Goal: Task Accomplishment & Management: Manage account settings

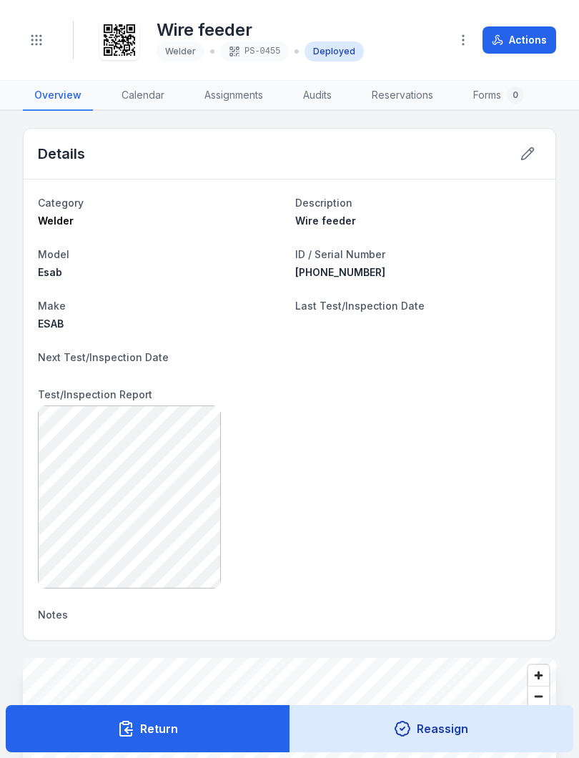
scroll to position [177, 0]
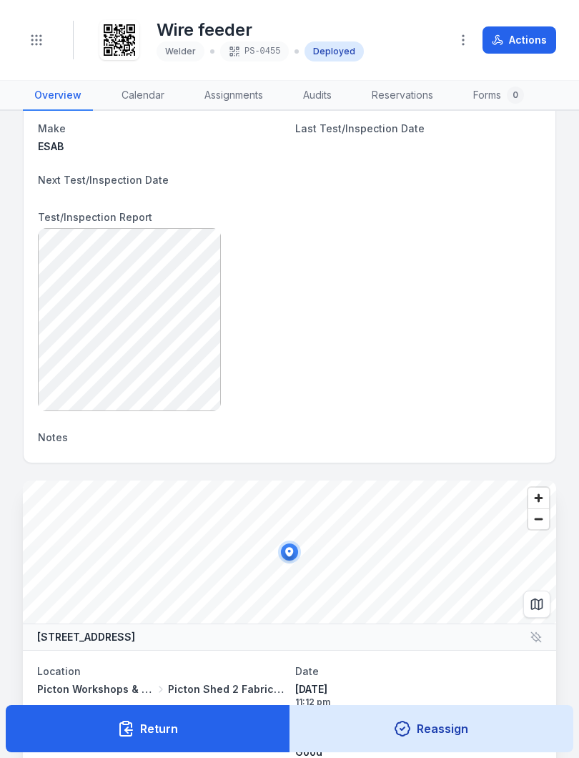
click at [35, 33] on icon "Toggle navigation" at bounding box center [36, 40] width 14 height 14
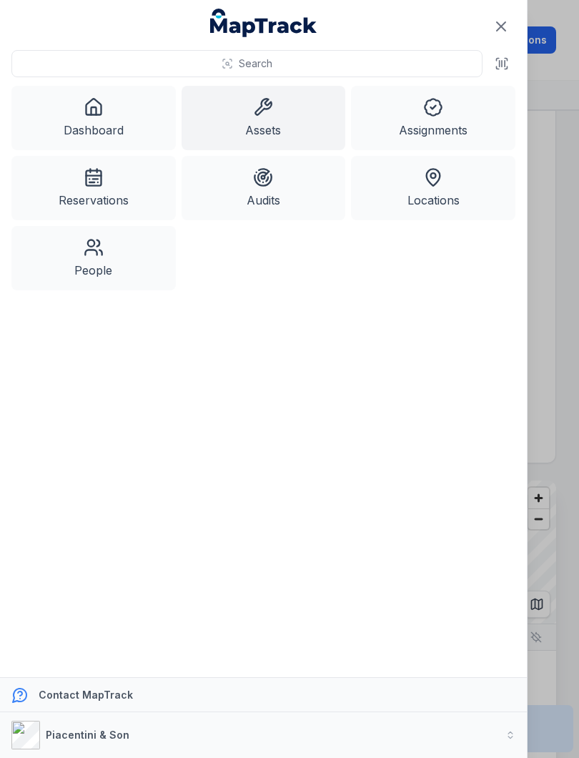
click at [267, 113] on icon at bounding box center [263, 107] width 20 height 20
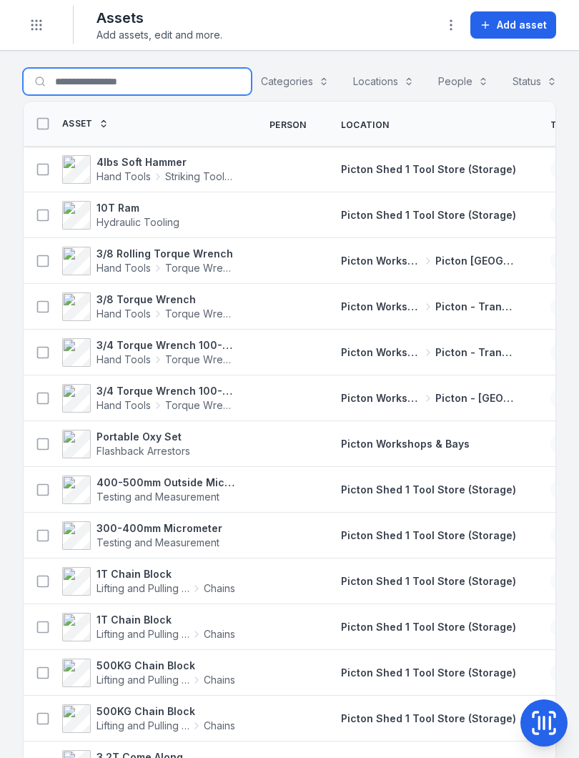
click at [81, 77] on input "Search for assets" at bounding box center [137, 81] width 229 height 27
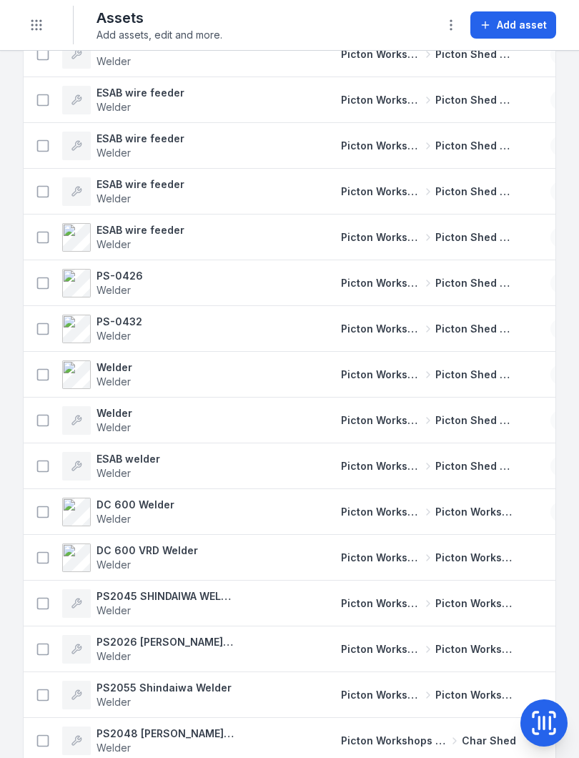
scroll to position [3291, 0]
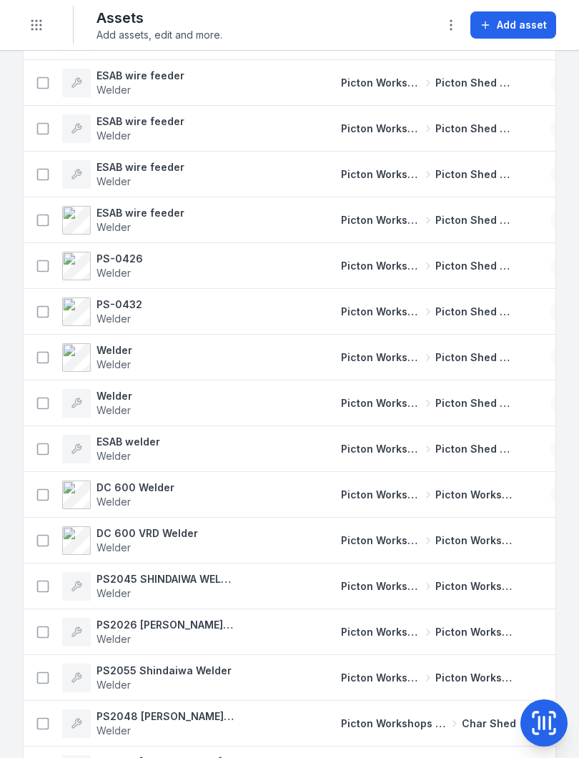
type input "******"
click at [130, 307] on strong "PS-0432" at bounding box center [120, 305] width 46 height 14
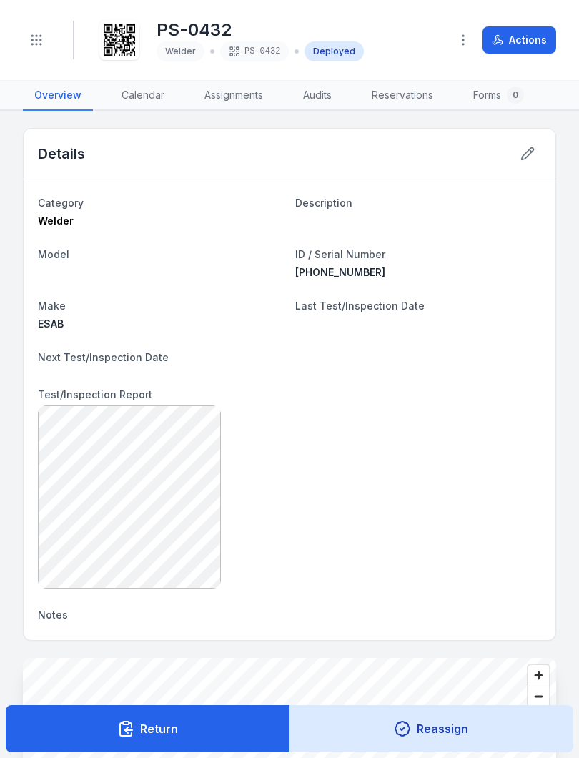
click at [529, 153] on icon at bounding box center [528, 154] width 14 height 14
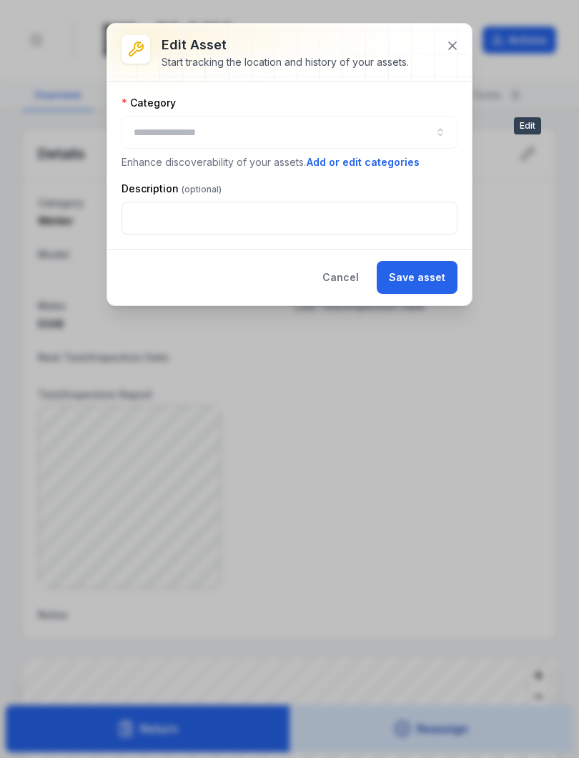
click at [453, 41] on icon at bounding box center [453, 46] width 14 height 14
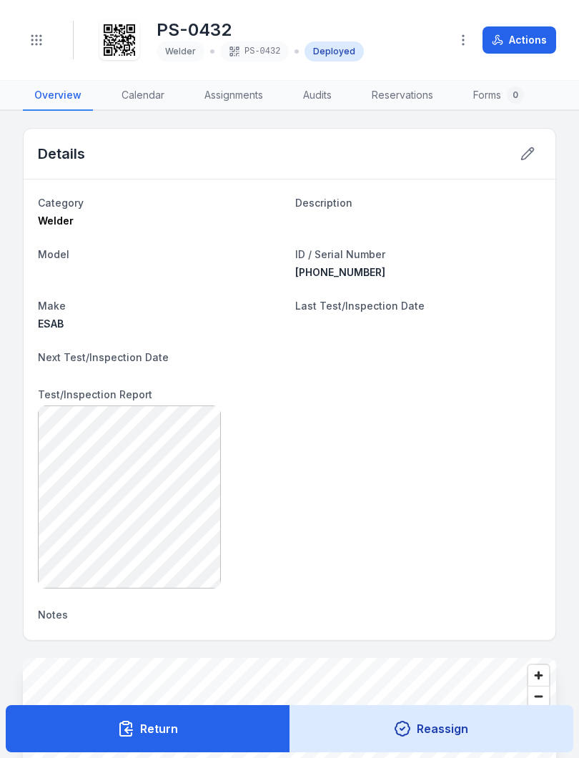
click at [467, 36] on icon "button" at bounding box center [463, 40] width 14 height 14
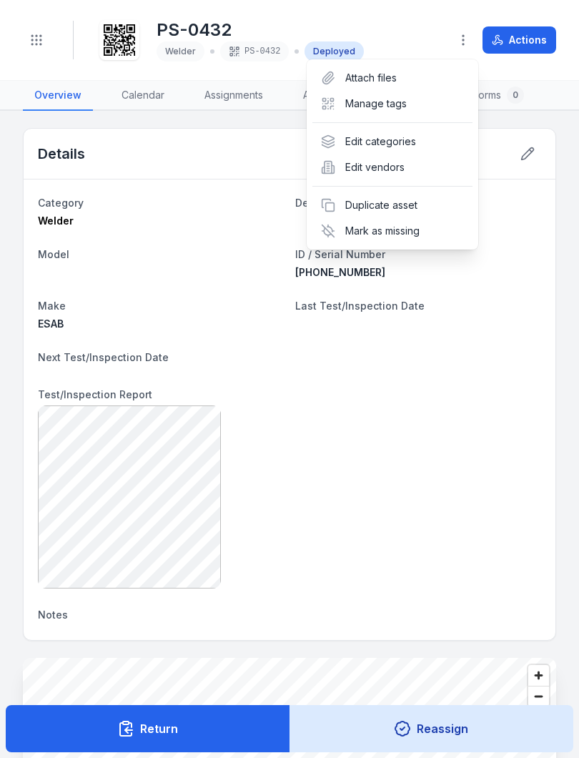
click at [464, 39] on circle "button" at bounding box center [463, 39] width 1 height 1
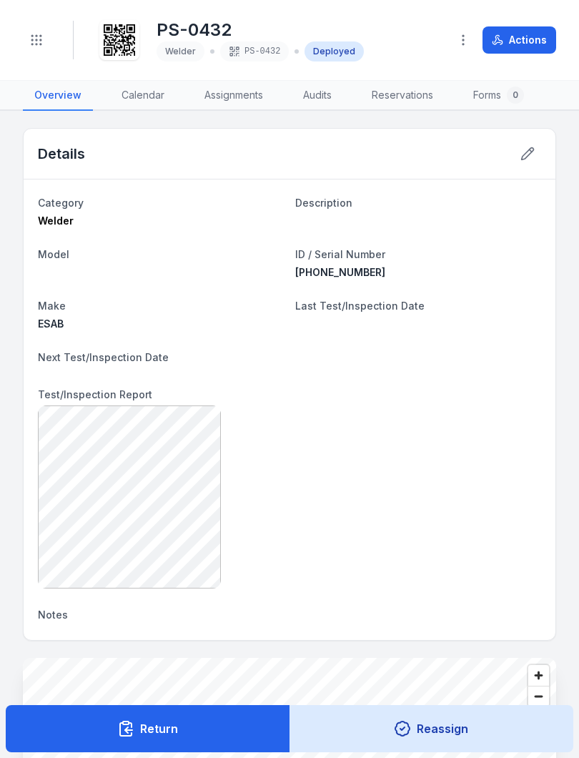
click at [181, 47] on span "Welder" at bounding box center [180, 51] width 31 height 11
click at [37, 34] on icon "Toggle navigation" at bounding box center [36, 40] width 14 height 14
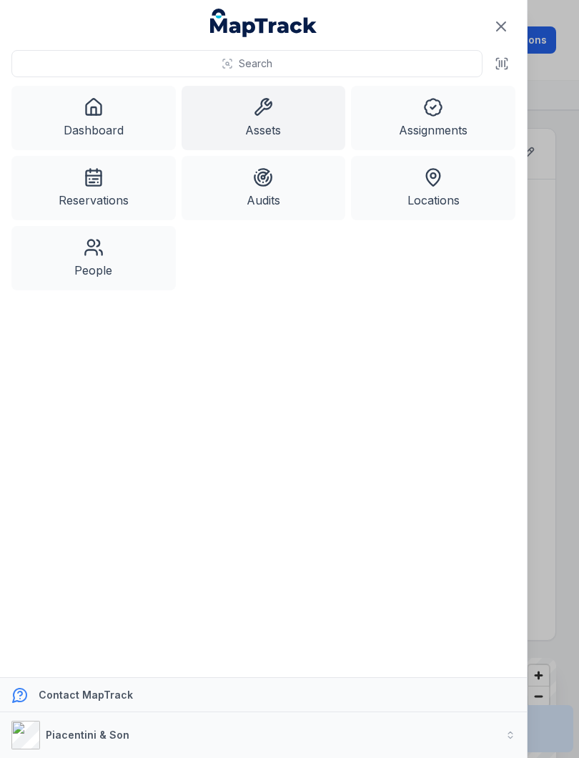
click at [244, 55] on button "Search" at bounding box center [246, 63] width 471 height 27
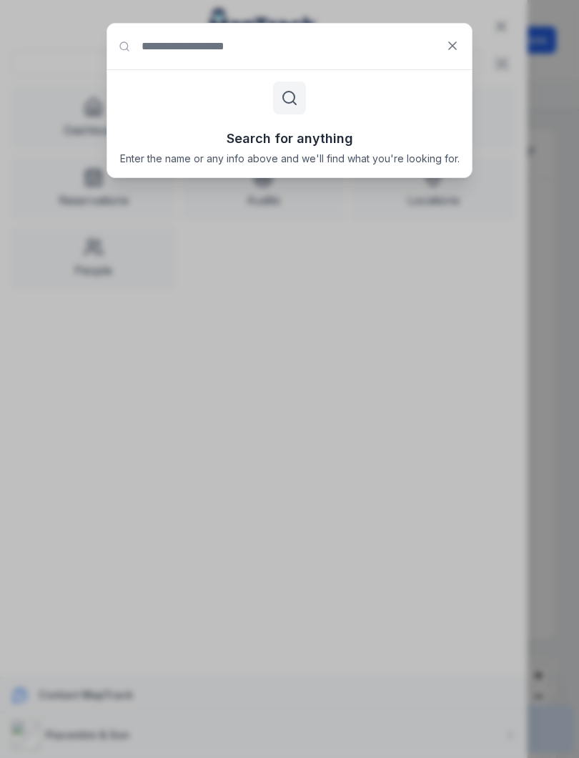
click at [447, 44] on icon at bounding box center [453, 46] width 14 height 14
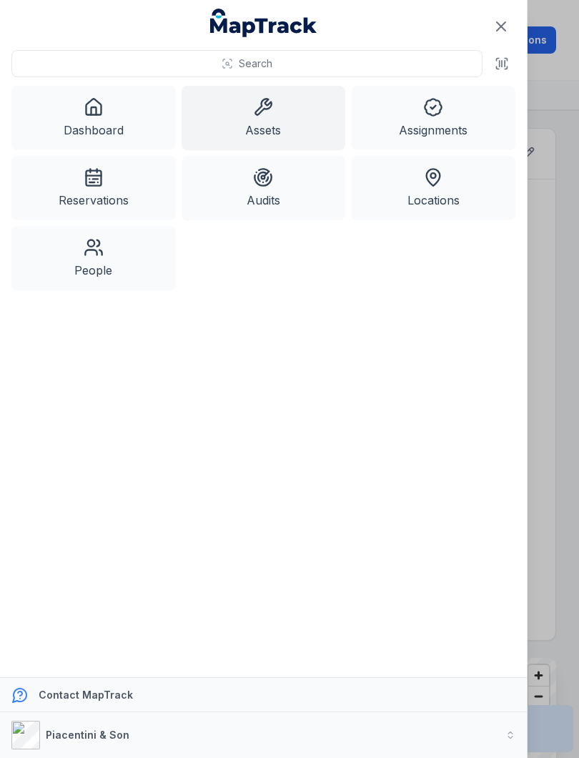
click at [272, 114] on icon at bounding box center [263, 107] width 20 height 20
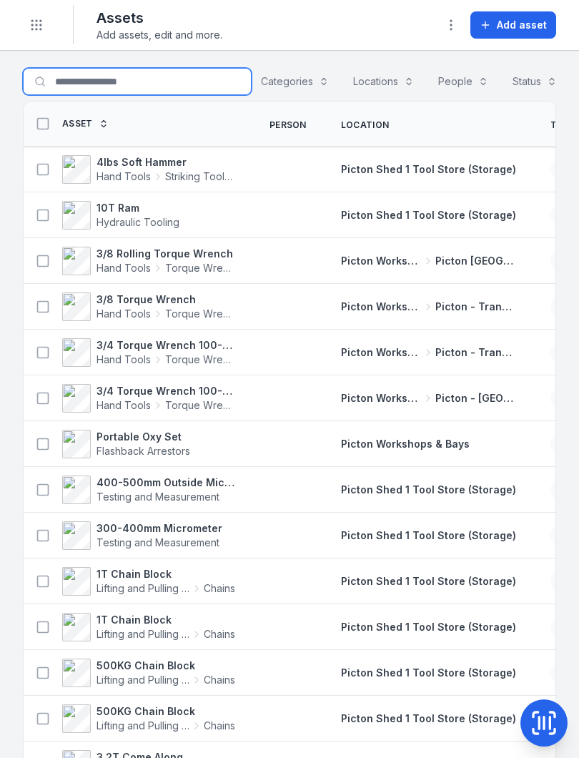
click at [74, 77] on input "Search for assets" at bounding box center [137, 81] width 229 height 27
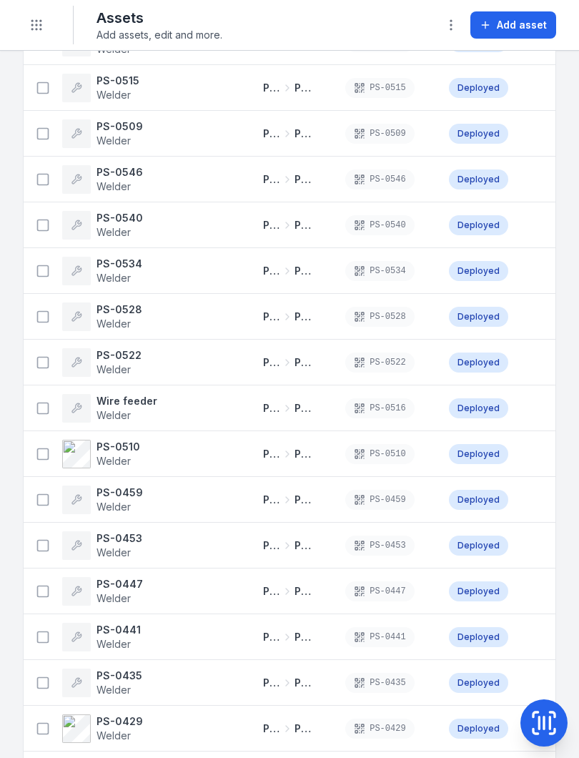
scroll to position [1455, 0]
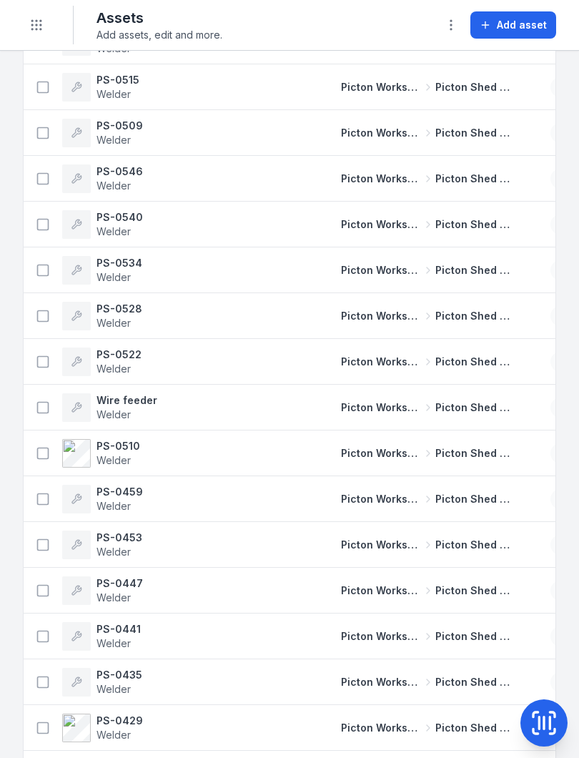
type input "******"
click at [126, 356] on strong "PS-0522" at bounding box center [119, 355] width 45 height 14
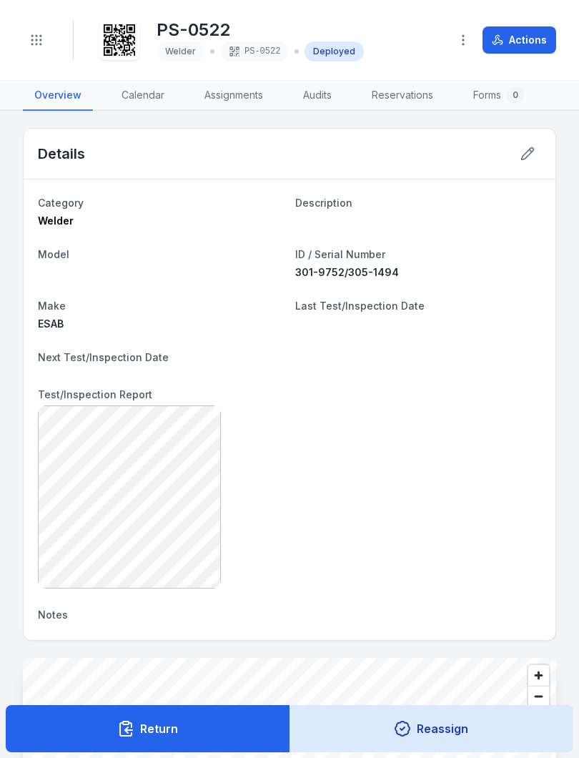
click at [522, 148] on icon at bounding box center [528, 154] width 14 height 14
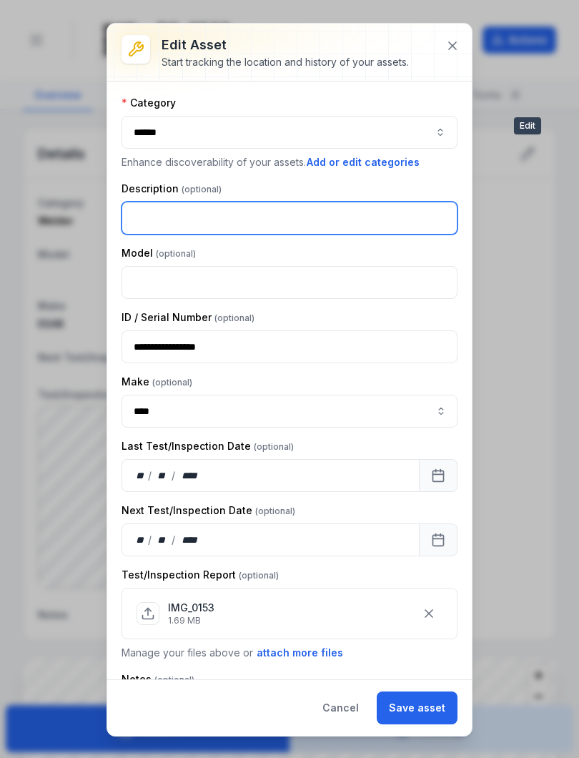
click at [152, 215] on input "text" at bounding box center [290, 218] width 336 height 33
type input "**********"
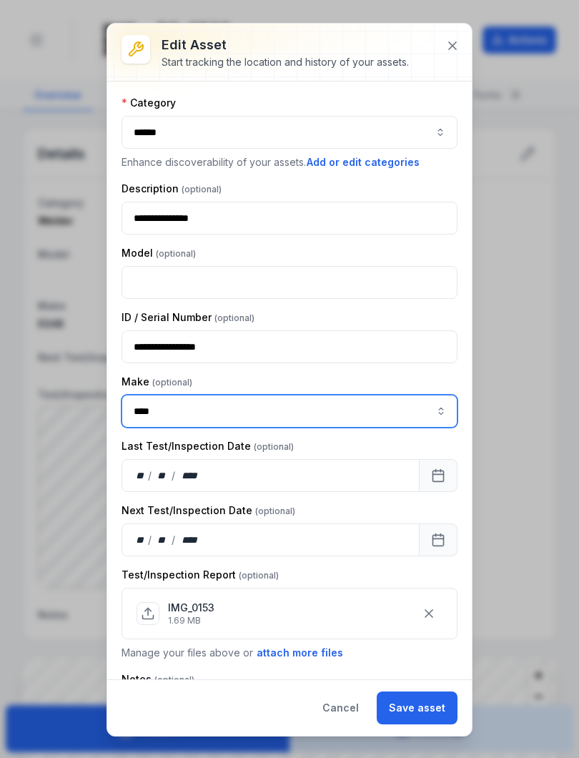
click at [441, 412] on button "button" at bounding box center [441, 411] width 33 height 33
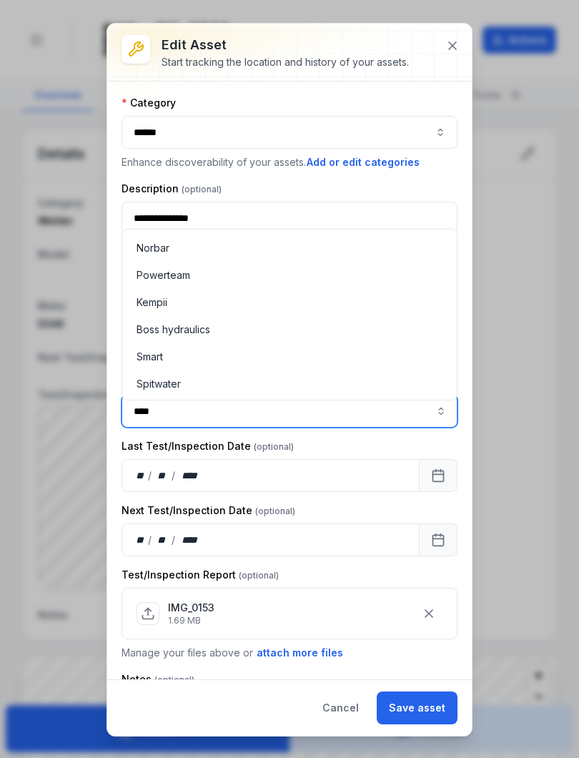
scroll to position [1403, 0]
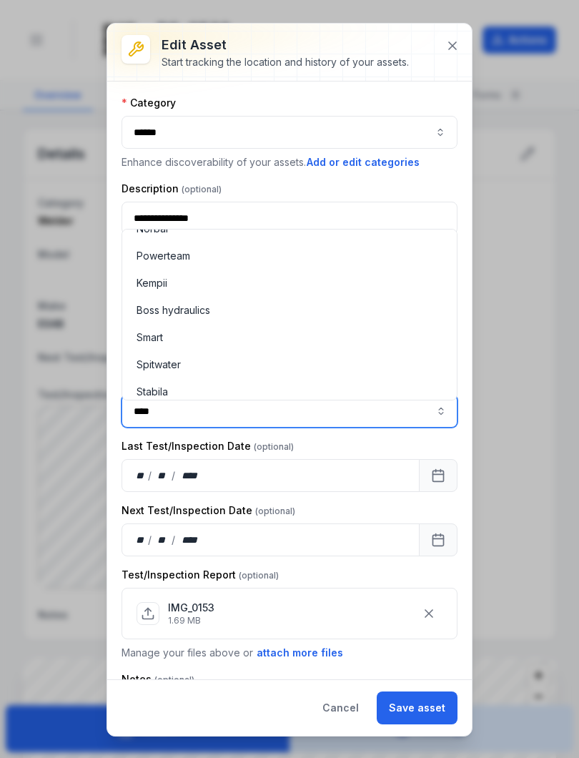
click at [159, 285] on span "Kempii" at bounding box center [152, 283] width 31 height 14
type input "******"
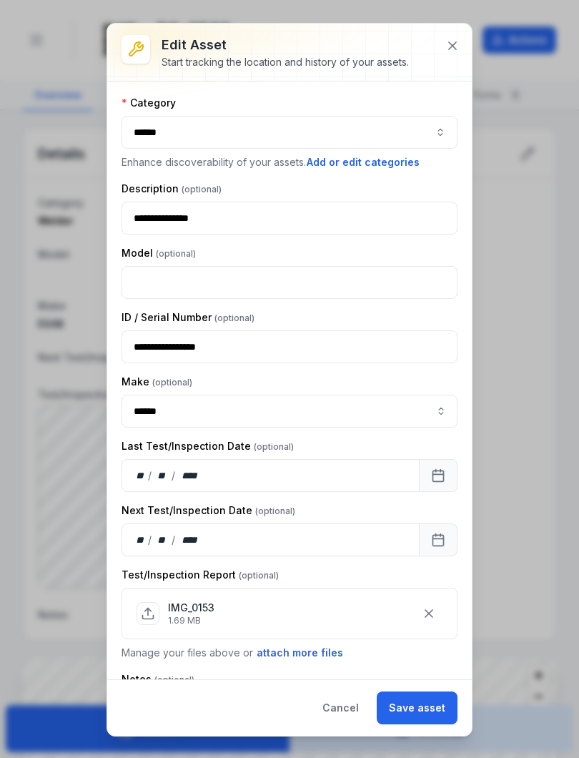
click at [421, 699] on button "Save asset" at bounding box center [417, 708] width 81 height 33
